Goal: Navigation & Orientation: Find specific page/section

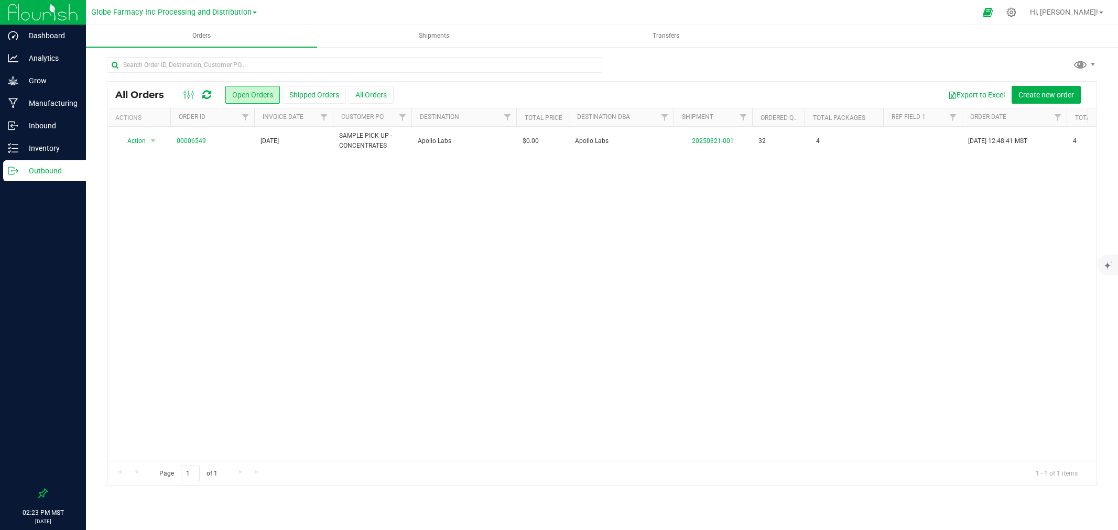
click at [45, 99] on p "Manufacturing" at bounding box center [49, 103] width 63 height 13
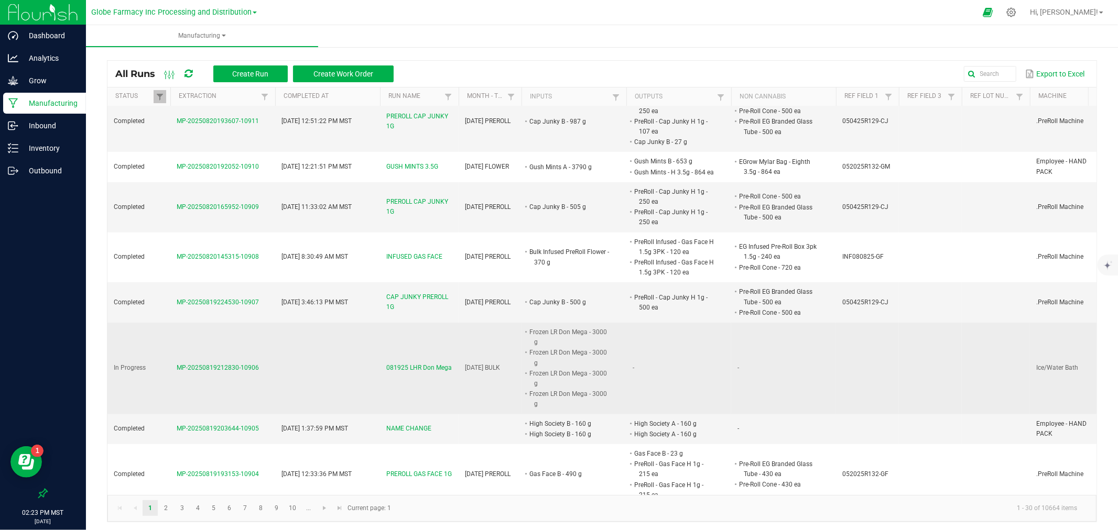
scroll to position [1029, 0]
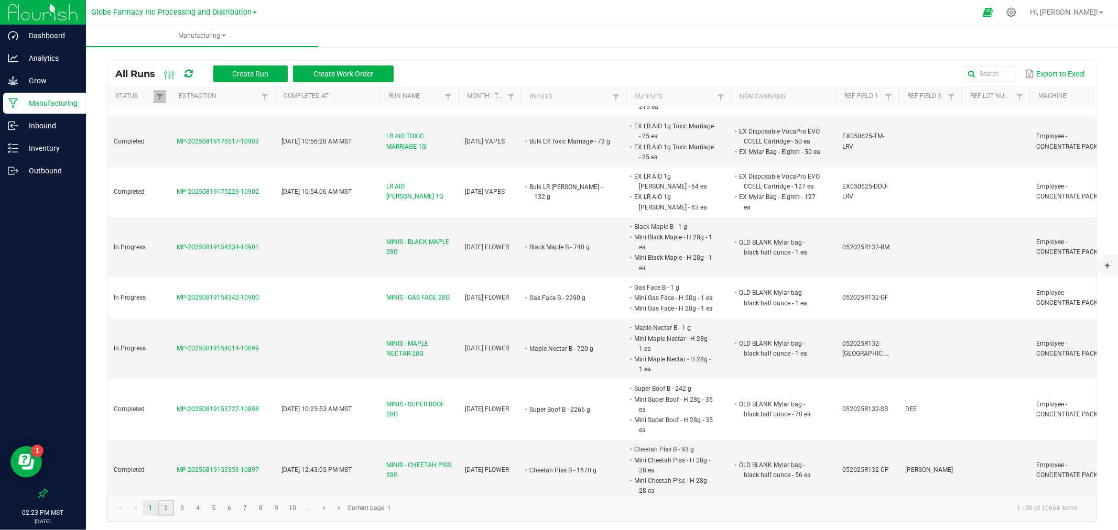
click at [167, 506] on link "2" at bounding box center [165, 509] width 15 height 16
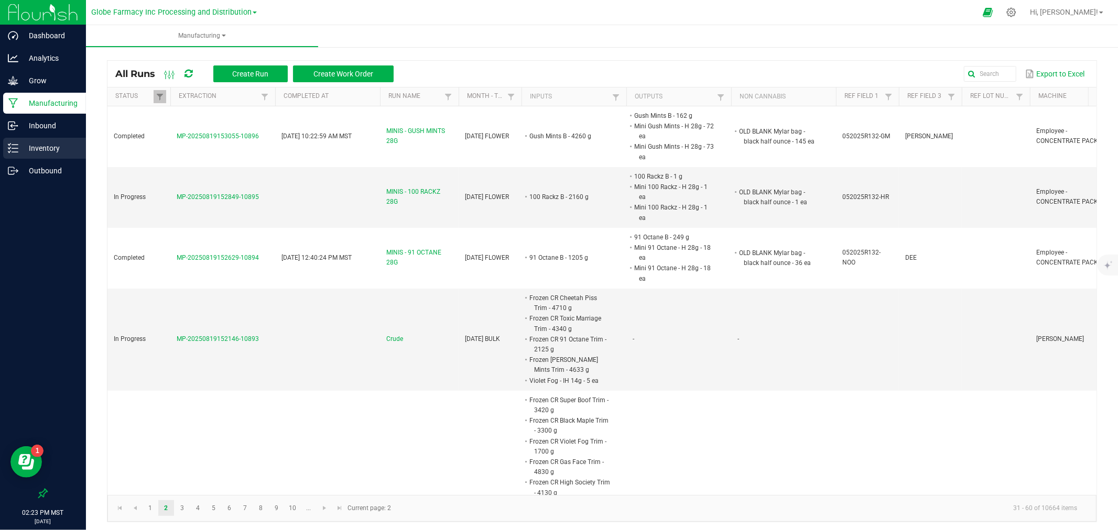
click at [7, 153] on div "Inventory" at bounding box center [44, 148] width 83 height 21
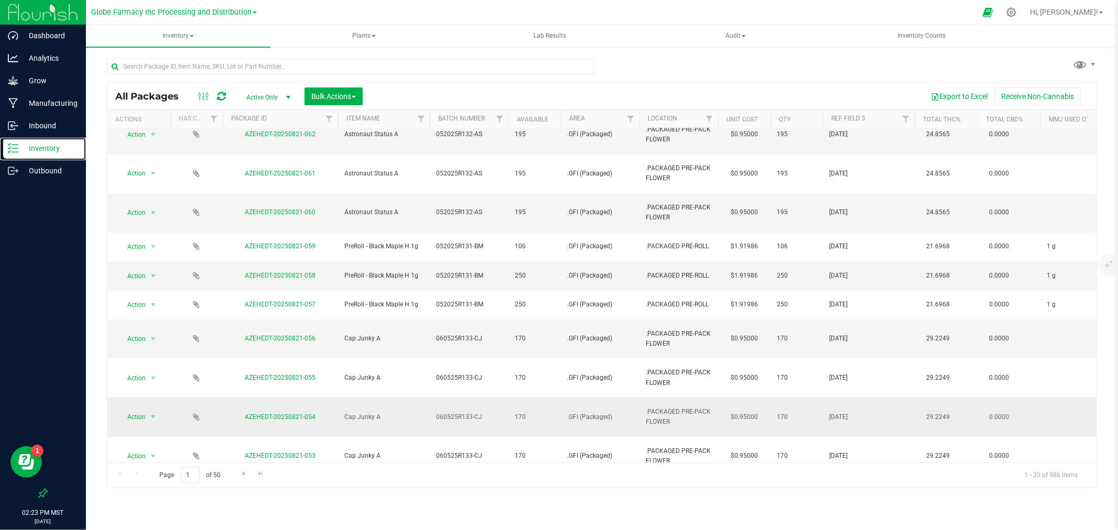
scroll to position [241, 0]
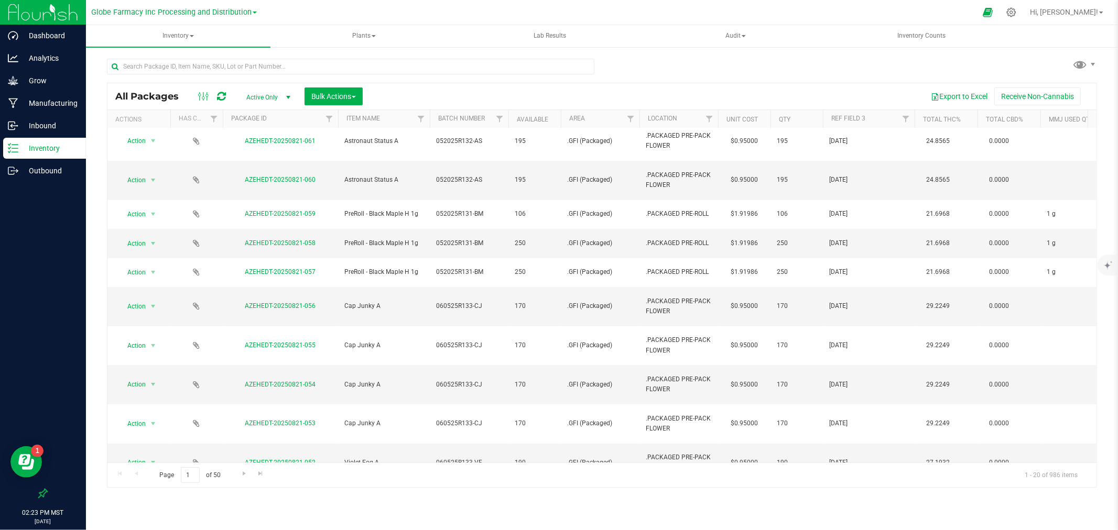
click at [234, 475] on div "Page 1 of 50 1 - 20 of 986 items" at bounding box center [601, 475] width 989 height 25
click at [244, 474] on span "Go to the next page" at bounding box center [244, 474] width 8 height 8
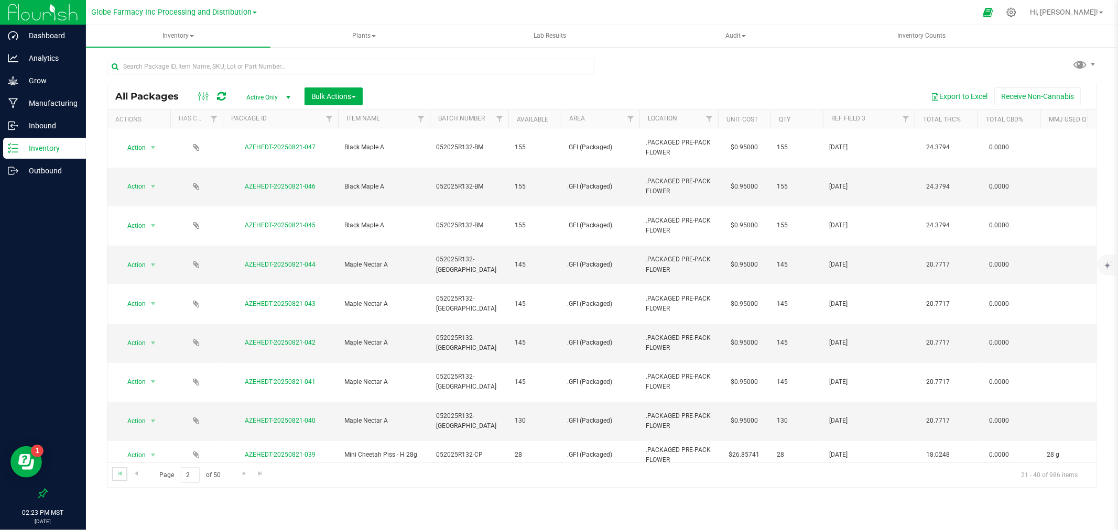
click at [113, 481] on link "Go to the first page" at bounding box center [119, 475] width 15 height 14
